Goal: Information Seeking & Learning: Learn about a topic

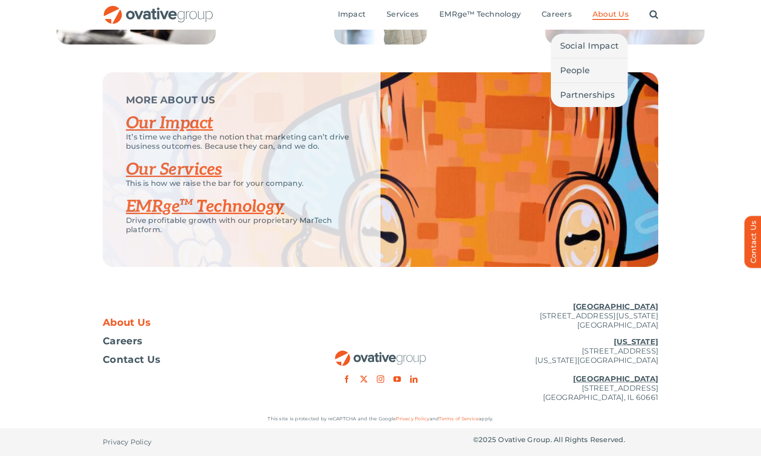
click at [613, 11] on span "About Us" at bounding box center [611, 14] width 36 height 9
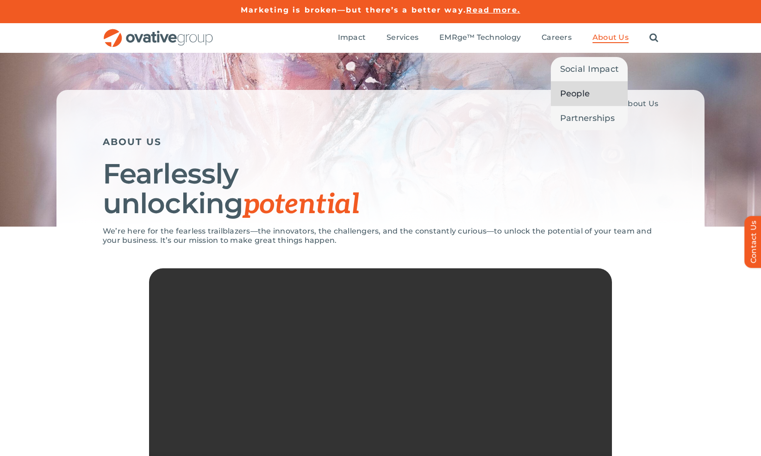
click at [588, 92] on span "People" at bounding box center [575, 93] width 30 height 13
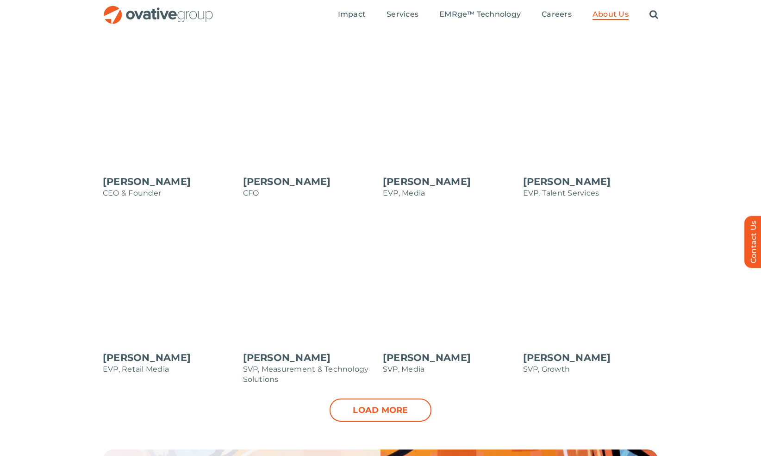
scroll to position [806, 0]
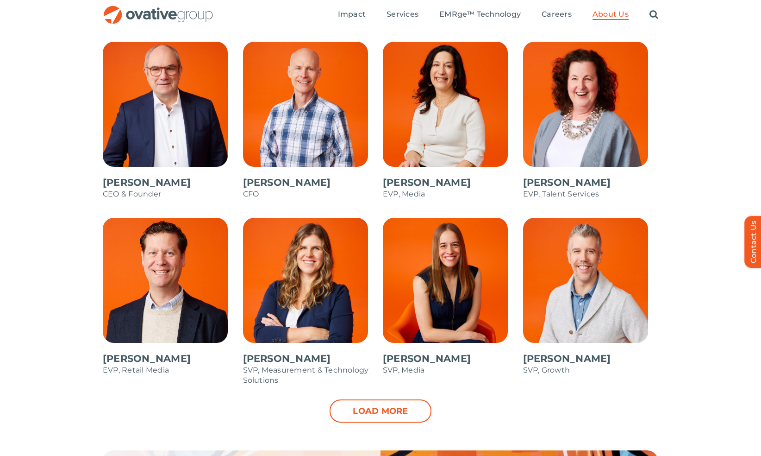
click at [545, 127] on span at bounding box center [591, 125] width 136 height 167
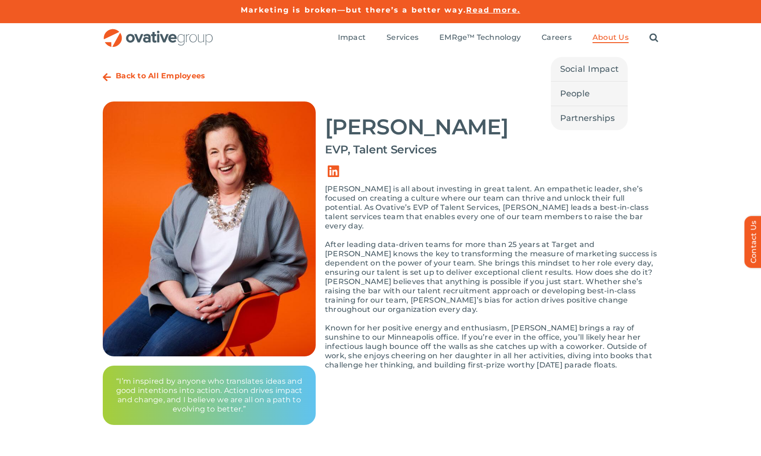
click at [609, 36] on span "About Us" at bounding box center [611, 37] width 36 height 9
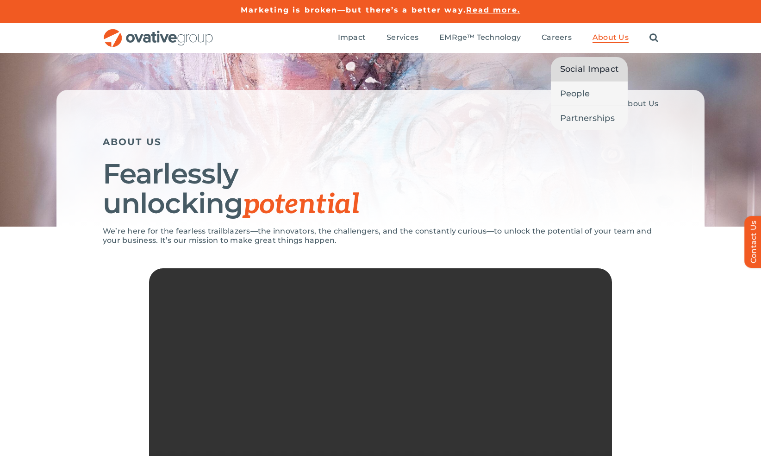
click at [599, 70] on span "Social Impact" at bounding box center [589, 69] width 59 height 13
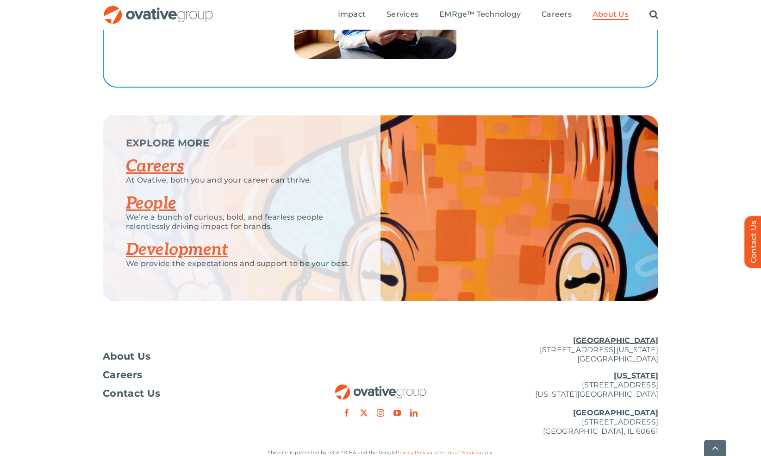
scroll to position [1729, 0]
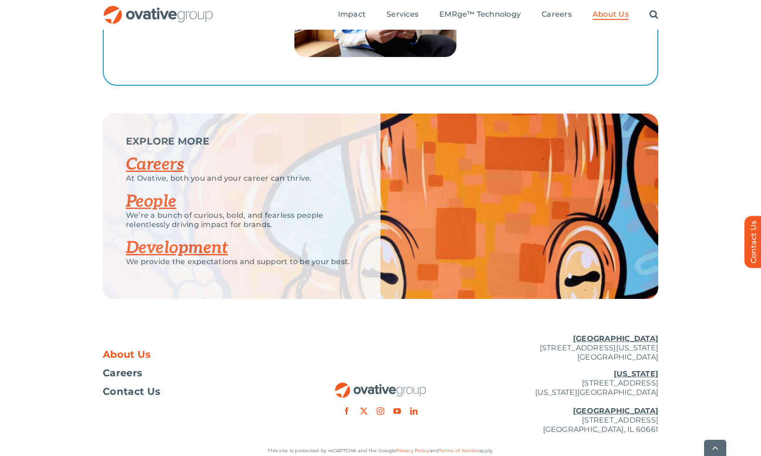
click at [137, 350] on span "About Us" at bounding box center [127, 354] width 48 height 9
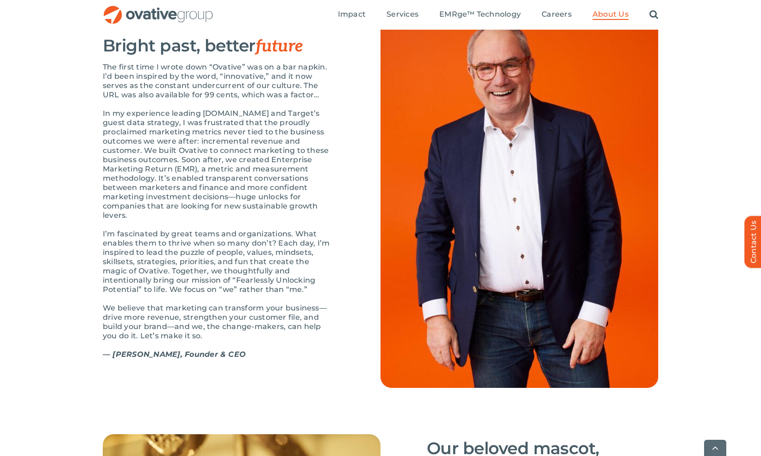
scroll to position [978, 0]
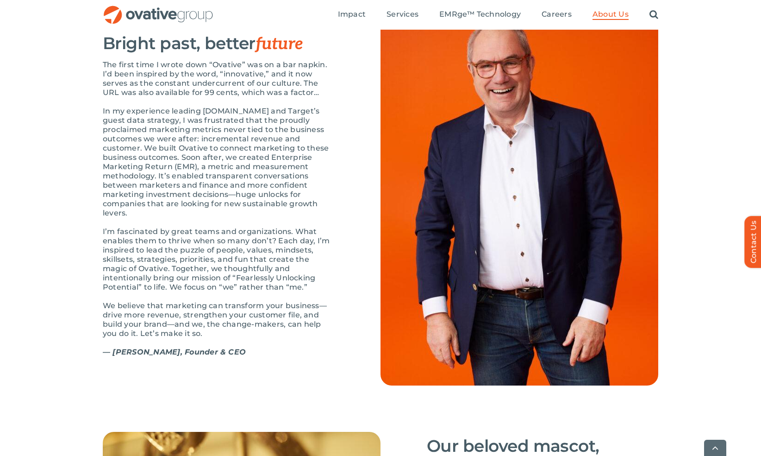
click at [215, 267] on p "I’m fascinated by great teams and organizations. What enables them to thrive wh…" at bounding box center [219, 259] width 232 height 65
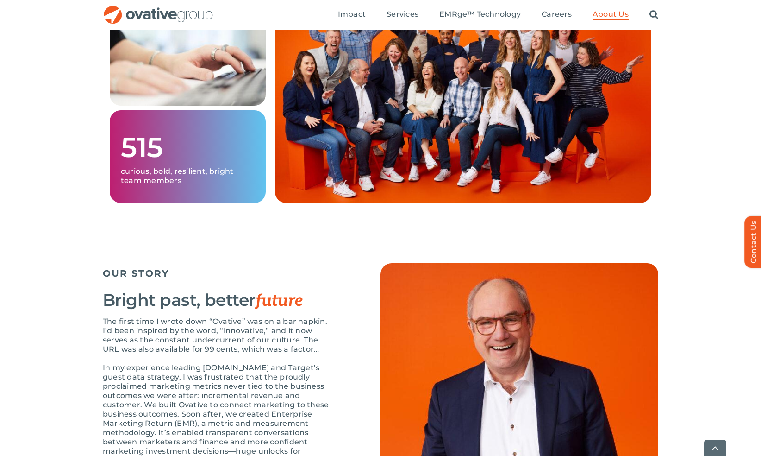
scroll to position [722, 0]
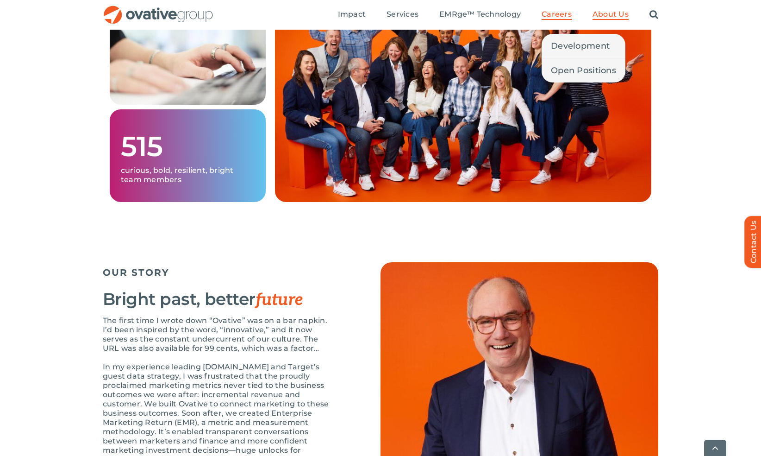
click at [557, 12] on span "Careers" at bounding box center [557, 14] width 30 height 9
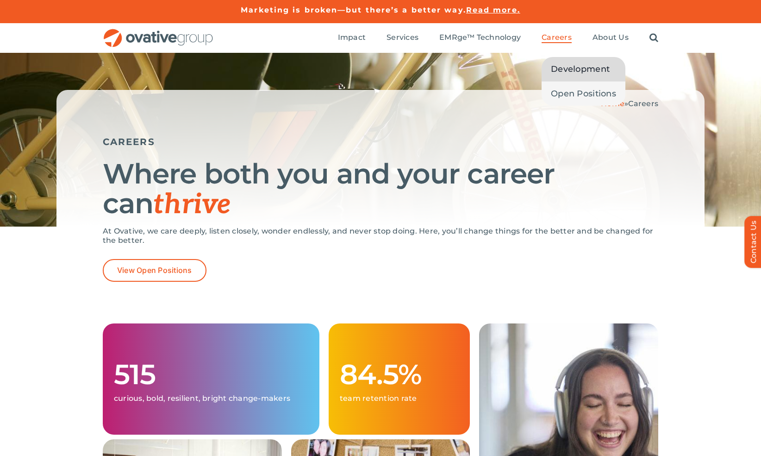
click at [564, 63] on span "Development" at bounding box center [580, 69] width 59 height 13
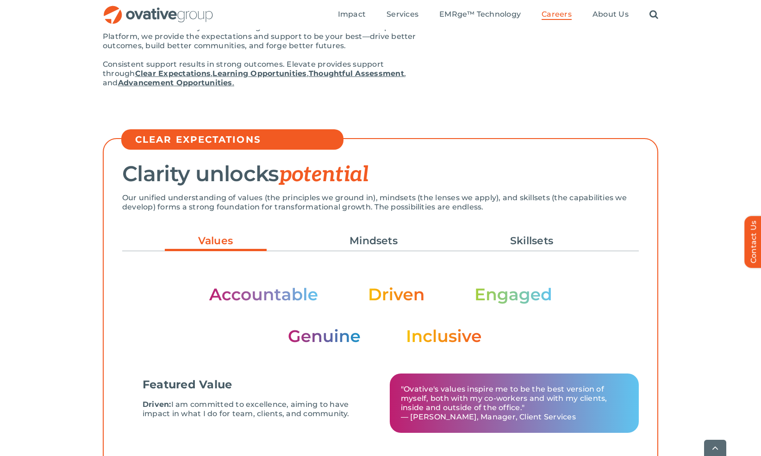
scroll to position [149, 0]
click at [513, 239] on link "Skillsets" at bounding box center [532, 240] width 102 height 16
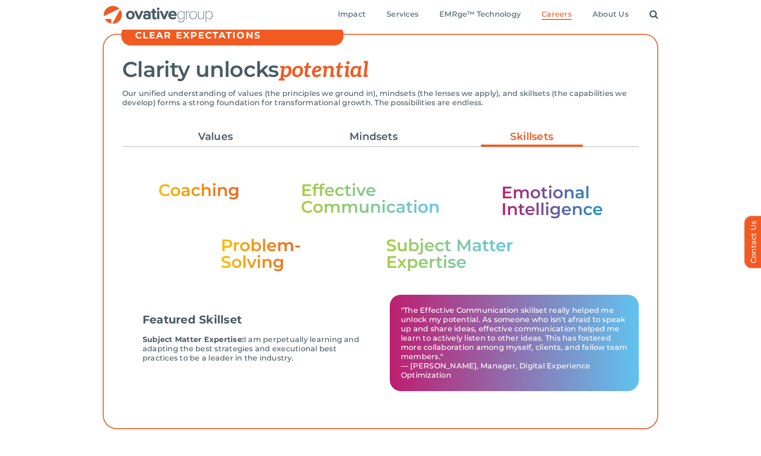
scroll to position [242, 0]
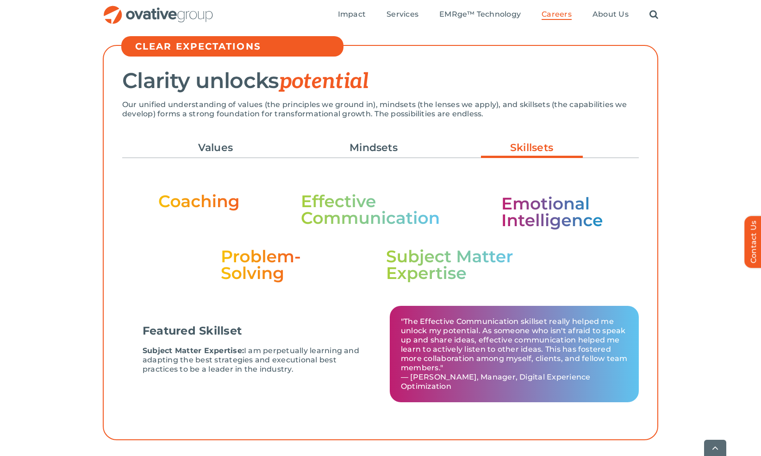
click at [364, 213] on img at bounding box center [380, 238] width 445 height 90
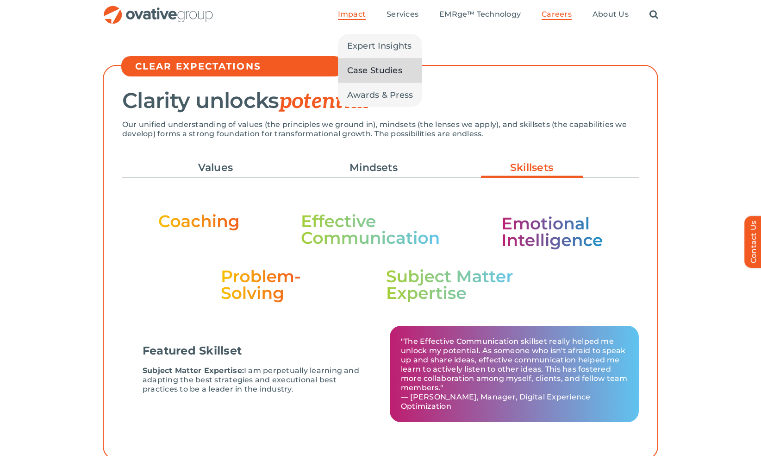
scroll to position [222, 0]
